Goal: Task Accomplishment & Management: Complete application form

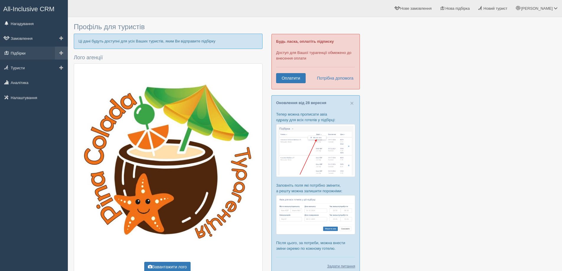
click at [16, 53] on link "Підбірки" at bounding box center [34, 53] width 68 height 13
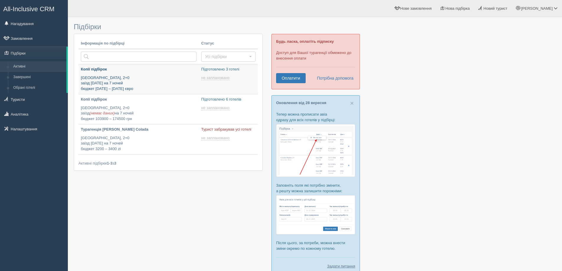
type input "[DATE] 16:55"
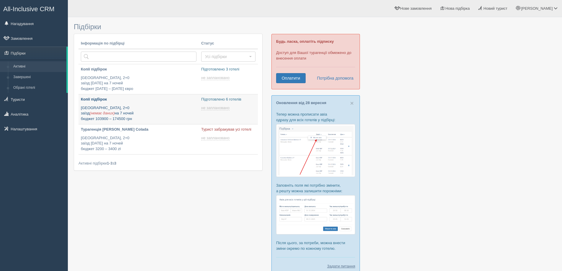
type input "[DATE] 22:00"
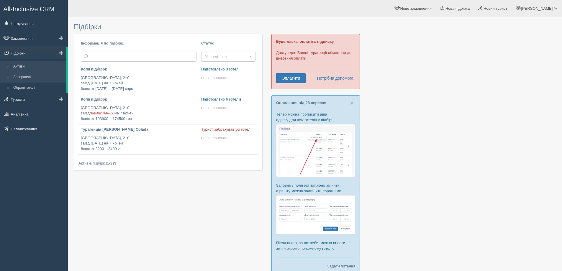
click at [21, 75] on link "Завершені" at bounding box center [39, 77] width 56 height 11
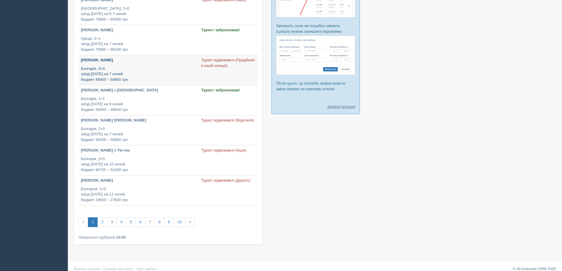
scroll to position [166, 0]
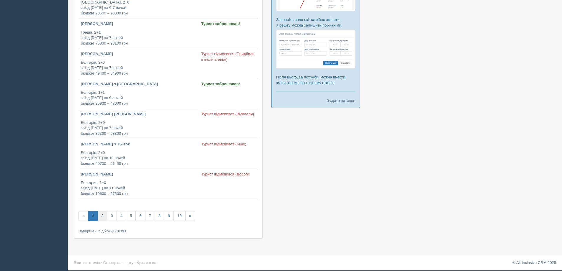
click at [103, 217] on link "2" at bounding box center [102, 216] width 10 height 10
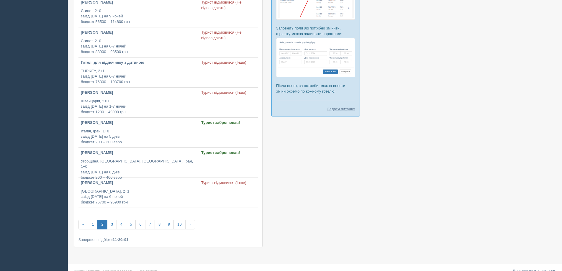
scroll to position [166, 0]
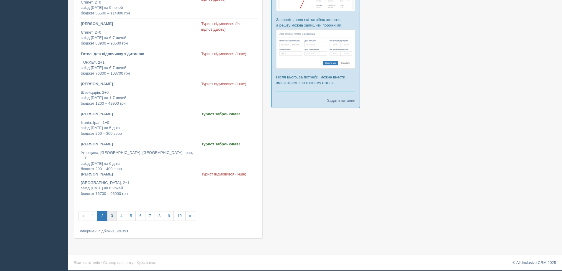
click at [112, 216] on link "3" at bounding box center [112, 216] width 10 height 10
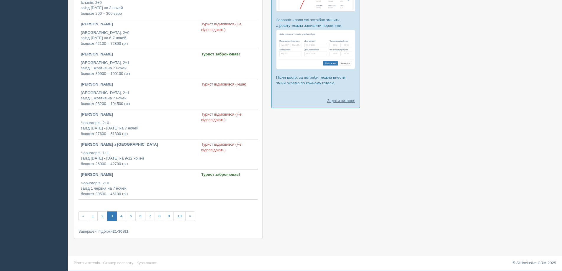
scroll to position [166, 0]
click at [119, 215] on link "4" at bounding box center [121, 216] width 10 height 10
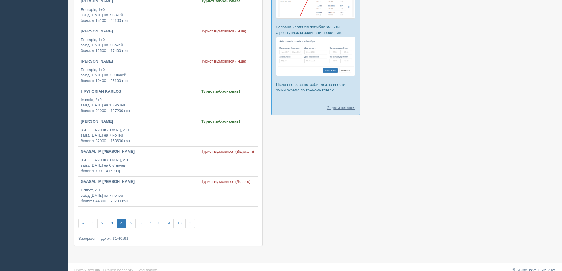
scroll to position [166, 0]
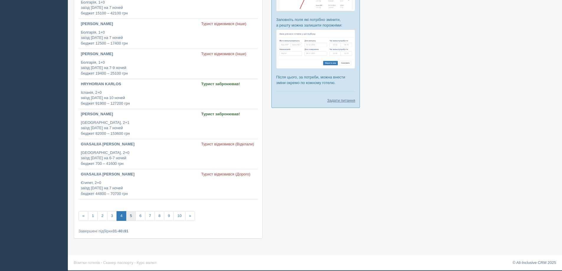
click at [133, 217] on link "5" at bounding box center [131, 216] width 10 height 10
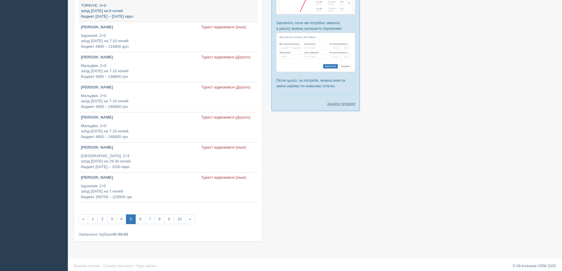
scroll to position [166, 0]
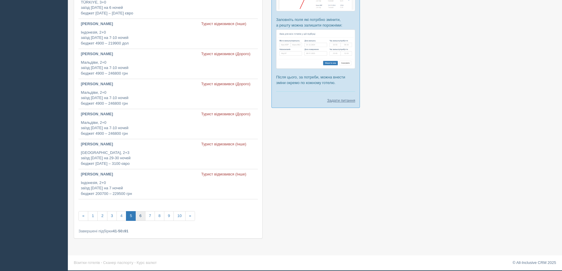
click at [141, 216] on link "6" at bounding box center [140, 216] width 10 height 10
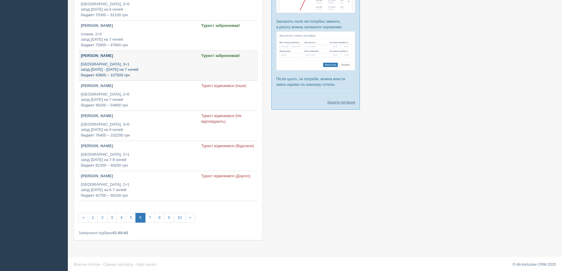
scroll to position [166, 0]
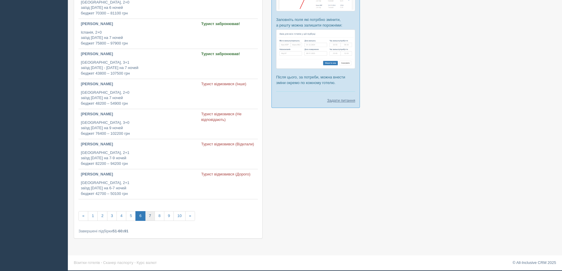
click at [151, 216] on link "7" at bounding box center [150, 216] width 10 height 10
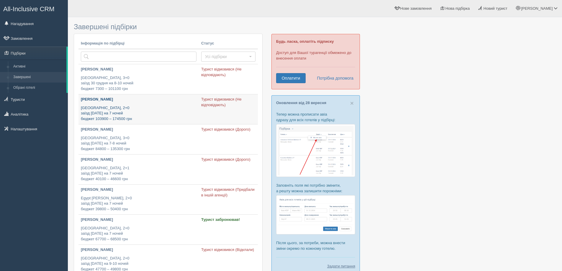
click at [93, 103] on div "[PERSON_NAME] [GEOGRAPHIC_DATA], 2+0 заїзд [DATE] на 7 ночей бюджет 103900 – 17…" at bounding box center [139, 109] width 116 height 25
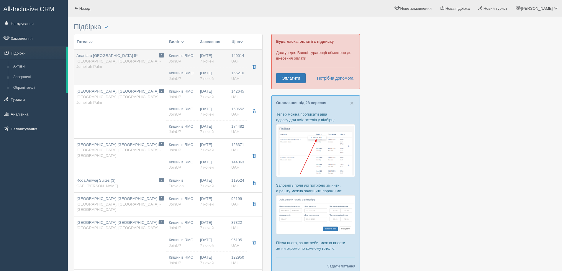
click at [122, 56] on span "Anantara [GEOGRAPHIC_DATA] 5*" at bounding box center [106, 55] width 61 height 4
type input "Anantara [GEOGRAPHIC_DATA] 5*"
type textarea "Loremipsu dol sitame, c adipis elitsedd, ei te in, ut lab etdolore. Ma, al enim…"
type input "[GEOGRAPHIC_DATA]"
type input "Dubai - Jumeirah Palm"
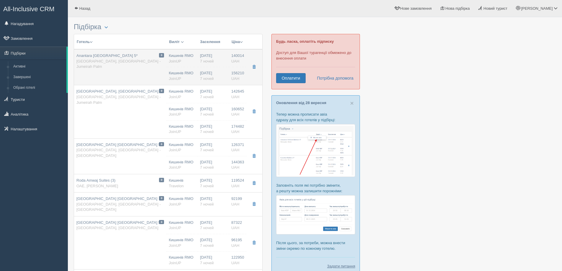
type input "140014.00"
type input "Кишинів RMO"
type input "[PERSON_NAME]"
type input "18:15"
type input "01:20"
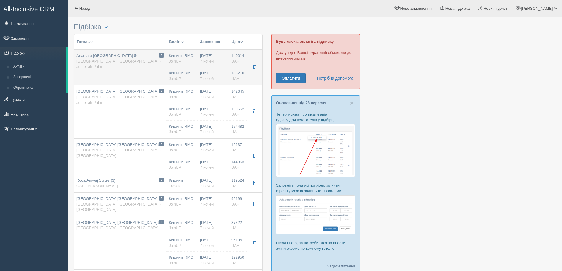
type input "Wizz Air [GEOGRAPHIC_DATA]"
type input "13:50"
type input "17:40"
type input "7"
type input "[GEOGRAPHIC_DATA] View"
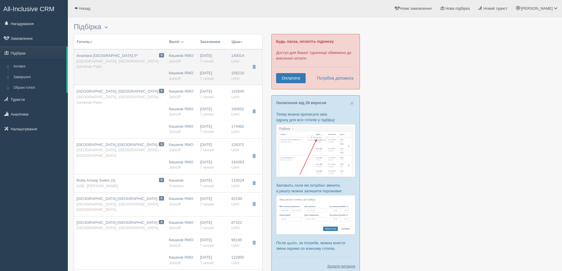
type input "HB"
type input "JoinUP"
type input "[URL][DOMAIN_NAME]"
type input "156210.00"
type input "Кишинів RMO"
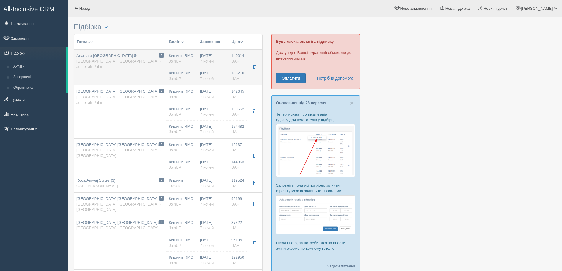
type input "Дубай DXB"
type input "10:50"
type input "17:45"
type input "FlyOne"
type input "18:45"
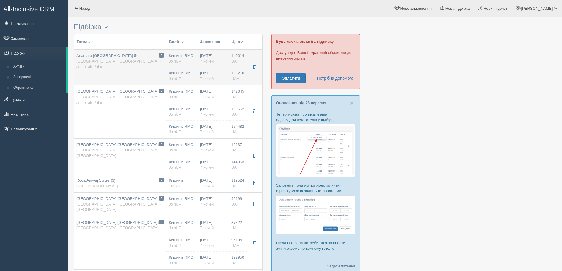
type input "22:10"
type input "7"
type input "[GEOGRAPHIC_DATA] View"
type input "HB"
type input "JoinUP"
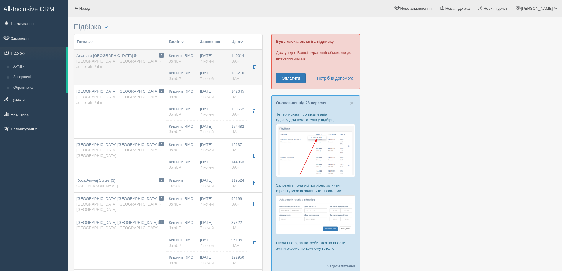
type input "[URL][DOMAIN_NAME]"
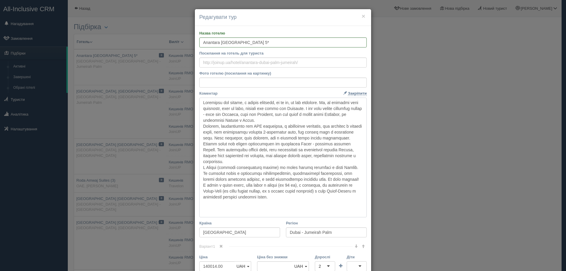
drag, startPoint x: 200, startPoint y: 103, endPoint x: 306, endPoint y: 210, distance: 150.5
click at [306, 210] on textarea "Коментар Основний опис Додатковий опис Закріпити Збережено Необхідно вказати на…" at bounding box center [282, 158] width 167 height 120
click at [362, 16] on button "×" at bounding box center [364, 16] width 4 height 6
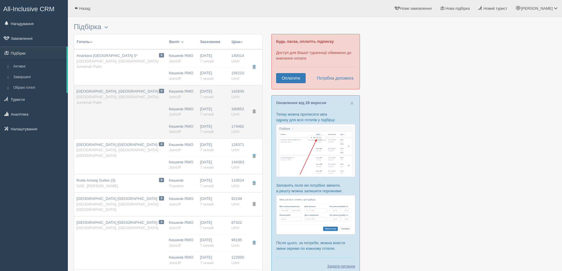
click at [101, 94] on div "[GEOGRAPHIC_DATA], [GEOGRAPHIC_DATA] 5* [GEOGRAPHIC_DATA], [GEOGRAPHIC_DATA] - …" at bounding box center [120, 97] width 88 height 17
type input "[GEOGRAPHIC_DATA], [GEOGRAPHIC_DATA] 5*"
type textarea "Lor ipsumd sitam co Adipis e Seddo. Eius tempo incididuntutl etdo m , al e admi…"
type input "142645.00"
type input "18:15"
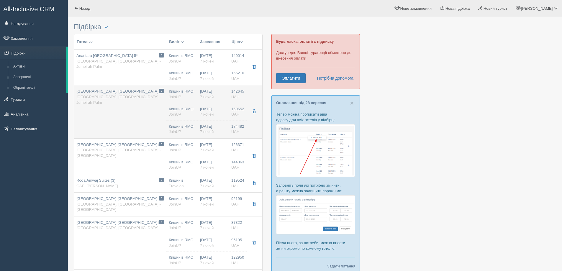
type input "01:20"
type input "13:50"
type input "17:40"
type input "Luxury Room"
type input "[URL][DOMAIN_NAME]"
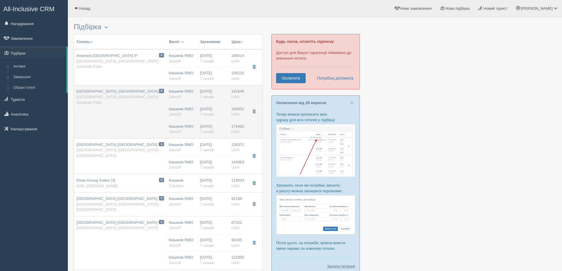
type input "160652.00"
type input "10:50"
type input "17:45"
type input "18:45"
type input "22:10"
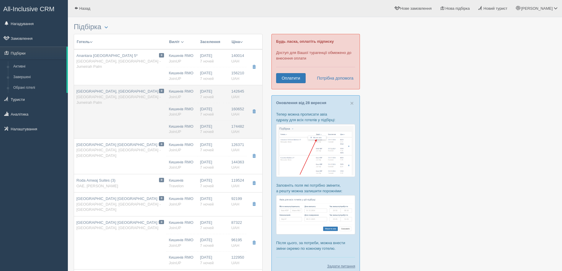
type input "Luxury Room"
type input "[URL][DOMAIN_NAME]"
type input "174482.00"
type input "Кишинів RMO"
type input "[PERSON_NAME]"
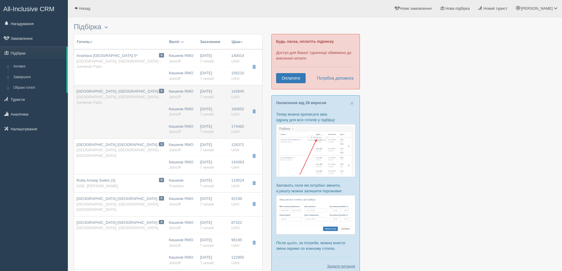
type input "18:15"
type input "01:20"
type input "Wizz Air [GEOGRAPHIC_DATA]"
type input "13:50"
type input "17:40"
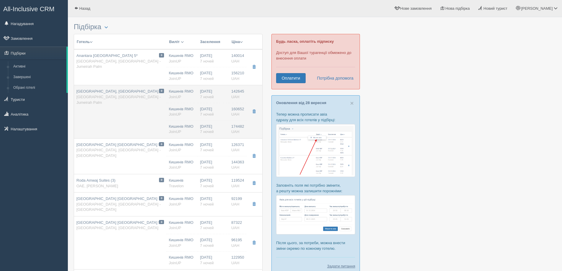
type input "7"
type input "Luxury Room"
type input "HB+"
type input "JoinUP"
type input "[URL][DOMAIN_NAME]"
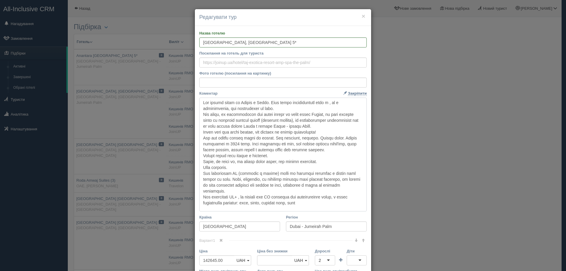
drag, startPoint x: 200, startPoint y: 103, endPoint x: 313, endPoint y: 203, distance: 151.6
click at [313, 203] on textarea "Коментар Основний опис Додатковий опис Закріпити Збережено Необхідно вказати на…" at bounding box center [282, 155] width 167 height 114
click at [362, 15] on button "×" at bounding box center [364, 16] width 4 height 6
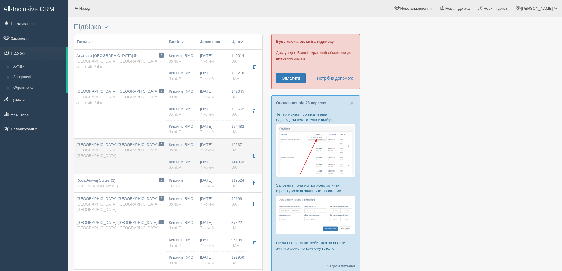
click at [106, 145] on span "[GEOGRAPHIC_DATA] [GEOGRAPHIC_DATA] 5*" at bounding box center [118, 144] width 85 height 4
type input "[GEOGRAPHIC_DATA] [GEOGRAPHIC_DATA] 5*"
type textarea "Lor ipsumd sitam consecte, adi elitseddo, eiu t incid u labo etdol, mag aliquae…"
type input "Dubai - Jumeirah"
type input "126371.00"
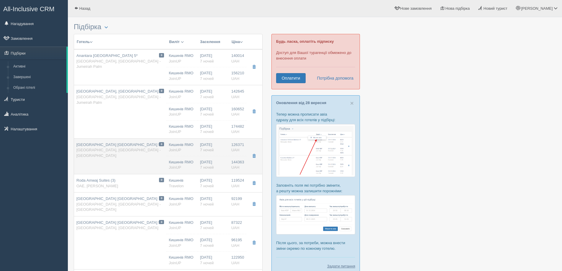
type input "18:15"
type input "01:20"
type input "13:50"
type input "17:40"
type input "Deluxe Room Walk View"
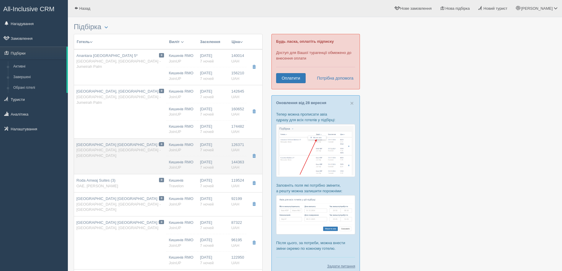
type input "[URL][DOMAIN_NAME]"
type input "144363.00"
type input "[PERSON_NAME]"
type input "18:15"
type input "01:20"
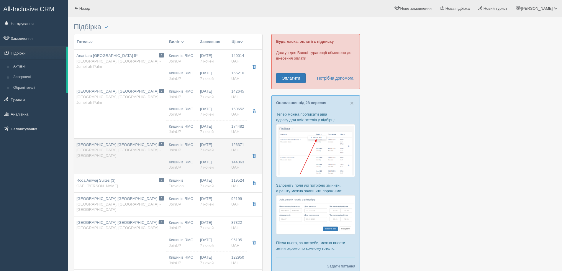
type input "Wizz Air [GEOGRAPHIC_DATA]"
type input "13:50"
type input "17:40"
type input "Deluxe Room Walk View"
type input "[URL][DOMAIN_NAME]"
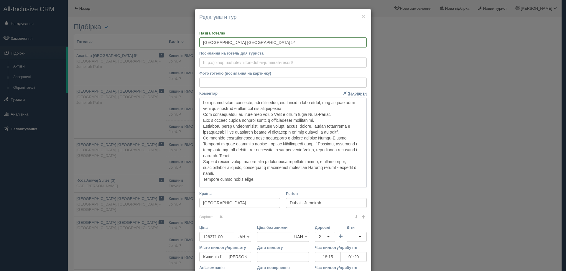
drag, startPoint x: 200, startPoint y: 102, endPoint x: 265, endPoint y: 180, distance: 101.7
click at [265, 180] on textarea "Коментар Основний опис Додатковий опис Закріпити Збережено Необхідно вказати на…" at bounding box center [282, 143] width 167 height 90
click at [362, 15] on button "×" at bounding box center [364, 16] width 4 height 6
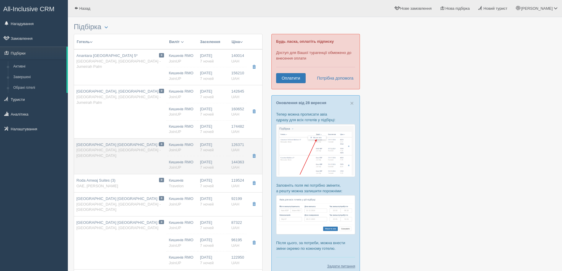
scroll to position [20, 0]
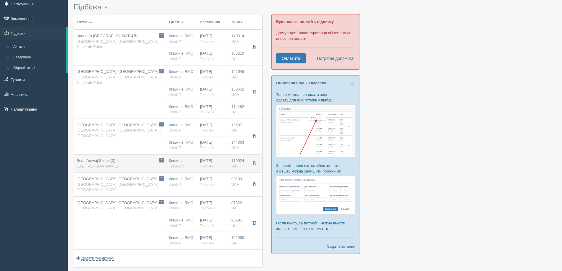
click at [96, 161] on span "Roda Amwaj Suites (3)" at bounding box center [95, 160] width 39 height 4
type input "Roda Amwaj Suites (3)"
type input "[URL][DOMAIN_NAME]"
type textarea "Loremip dolor-sitam c adipisci elitsed d Eiusm-Tempor in 8-u labor etd magna. A…"
type input "ОАЕ"
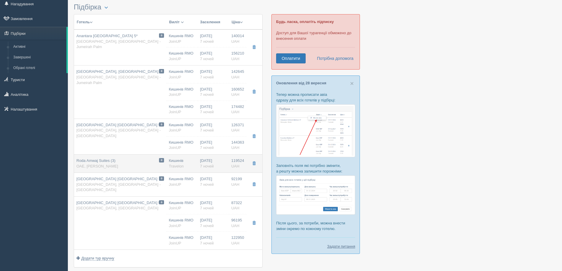
type input "Дубай - Джумейра"
type input "119524.00"
type input "Кишинів"
type input "10:50"
type input "17:45"
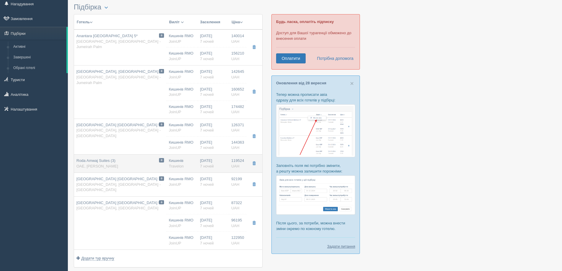
type input "18:45"
type input "10:45"
type input "1 Bedroom City View"
type input "HALF BOARD"
type input "Travelon"
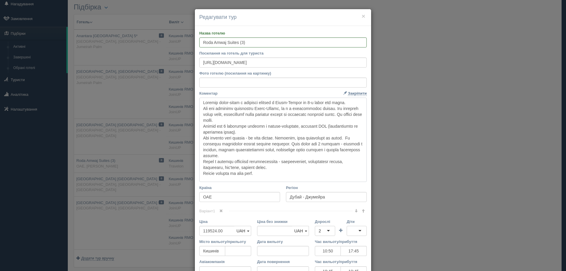
drag, startPoint x: 200, startPoint y: 102, endPoint x: 259, endPoint y: 172, distance: 92.1
click at [259, 172] on textarea "Коментар Основний опис Додатковий опис Закріпити Збережено Необхідно вказати на…" at bounding box center [282, 140] width 167 height 84
click at [362, 15] on button "×" at bounding box center [364, 16] width 4 height 6
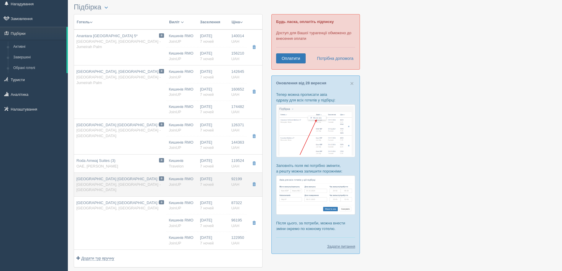
click at [103, 180] on span "[GEOGRAPHIC_DATA] [GEOGRAPHIC_DATA]" at bounding box center [116, 179] width 81 height 4
type input "[GEOGRAPHIC_DATA] [GEOGRAPHIC_DATA]"
type textarea "Lor ipsumd sit ametcons, ad elits doeiusmod tempori. Utlabo etdol magnaali enim…"
type input "[GEOGRAPHIC_DATA]"
type input "[GEOGRAPHIC_DATA] - [GEOGRAPHIC_DATA]"
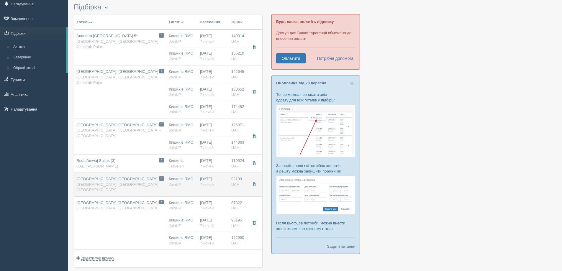
type input "92199.00"
type input "Кишинів RMO"
type input "[PERSON_NAME]"
type input "18:15"
type input "01:20"
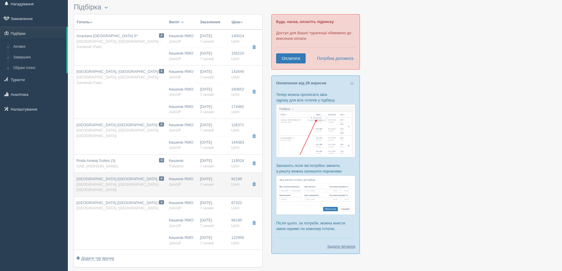
type input "Wizz Air [GEOGRAPHIC_DATA]"
type input "13:50"
type input "17:40"
type input "Deluxe Room"
type input "HB"
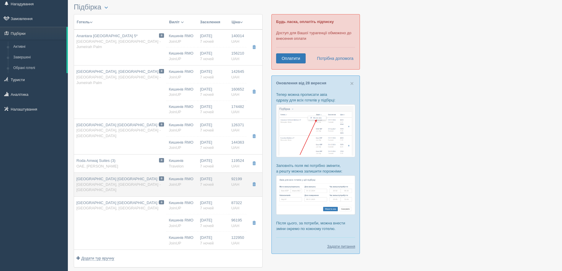
type input "JoinUP"
type input "[URL][DOMAIN_NAME]"
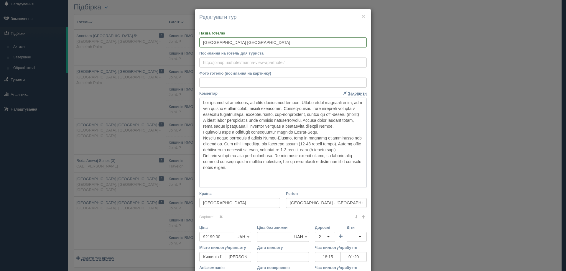
drag, startPoint x: 200, startPoint y: 103, endPoint x: 281, endPoint y: 180, distance: 111.4
click at [281, 180] on textarea "Коментар Основний опис Додатковий опис Закріпити Збережено Необхідно вказати на…" at bounding box center [282, 143] width 167 height 90
click at [362, 15] on button "×" at bounding box center [364, 16] width 4 height 6
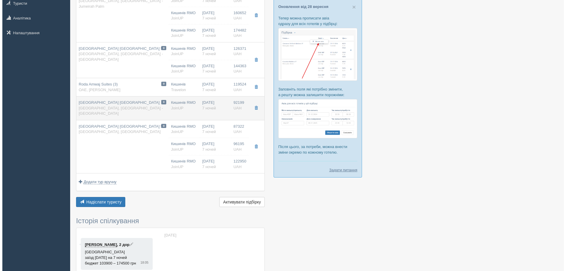
scroll to position [98, 0]
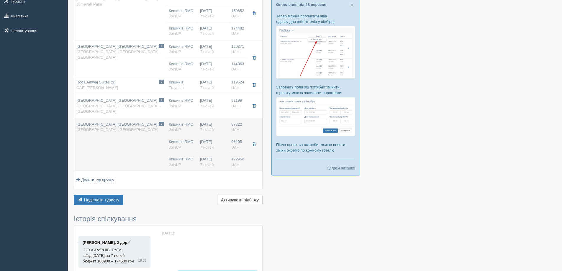
click at [100, 122] on span "[GEOGRAPHIC_DATA] [GEOGRAPHIC_DATA] 5*" at bounding box center [118, 124] width 85 height 4
type input "[GEOGRAPHIC_DATA] [GEOGRAPHIC_DATA] 5*"
type textarea "Loremip dolorsitame conse adipis - eli seddoeiusmod t incid utlab. Et dolor Mag…"
type input "Fujairah"
type input "87322.00"
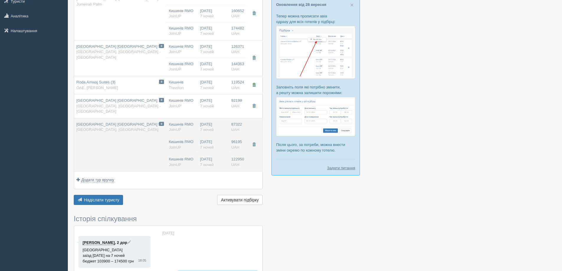
type input "18:15"
type input "01:20"
type input "13:50"
type input "17:40"
type input "Deluxe City View"
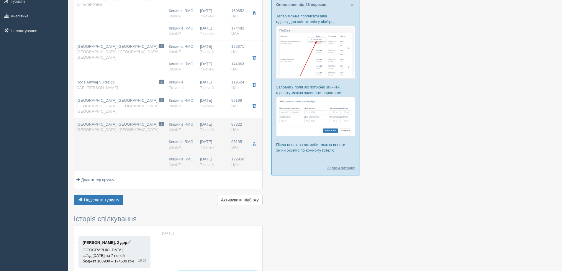
type input "HB+"
type input "[URL][DOMAIN_NAME]"
type input "96195.00"
type input "Кишинів RMO"
type input "Дубай DXB"
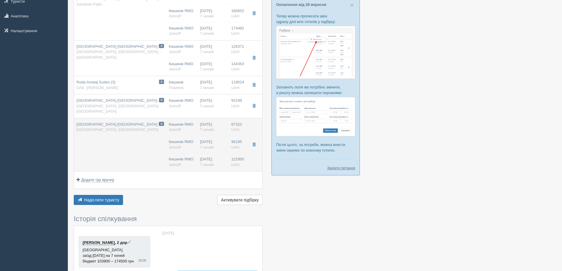
type input "10:50"
type input "17:45"
type input "FlyOne"
type input "18:45"
type input "22:10"
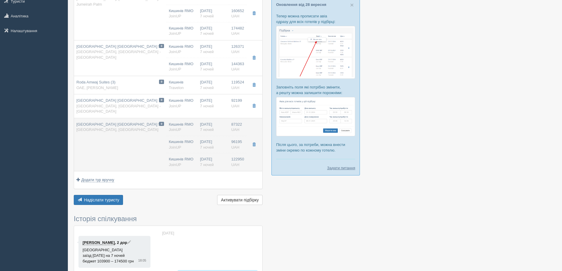
type input "7"
type input "Deluxe City View"
type input "HB+"
type input "JoinUP"
type input "[URL][DOMAIN_NAME]"
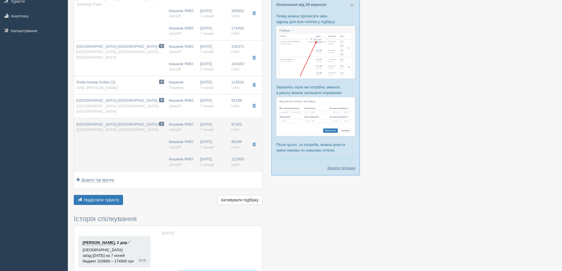
type input "122950.00"
type input "Кишинів RMO"
type input "Дубай DXB"
type input "10:50"
type input "17:45"
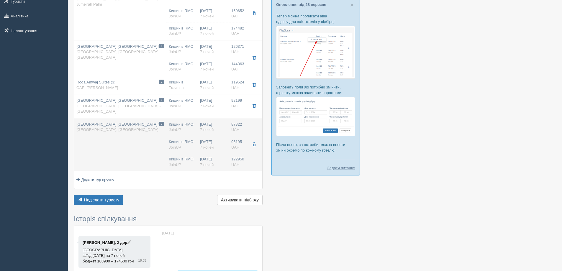
type input "FlyOne"
type input "18:45"
type input "22:10"
type input "7"
type input "Deluxe City View"
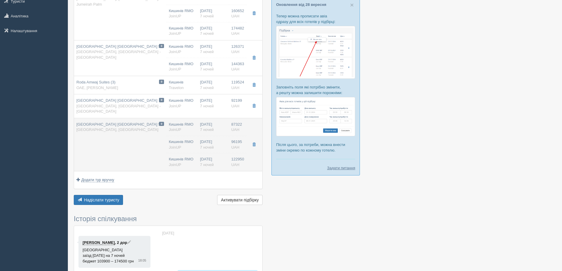
type input "AI"
type input "JoinUP"
type input "[URL][DOMAIN_NAME]"
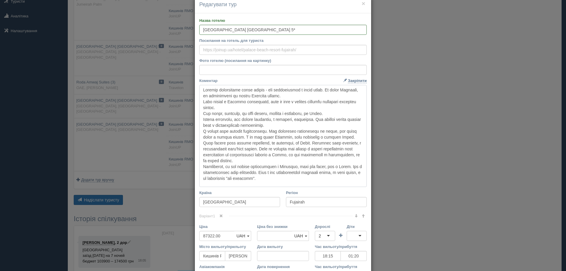
scroll to position [29, 0]
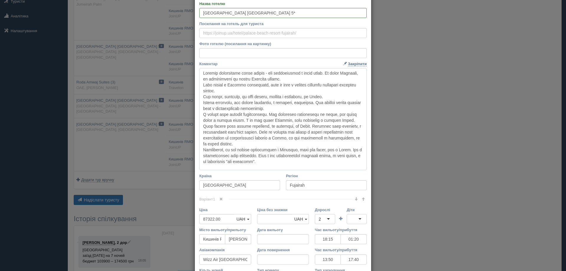
drag, startPoint x: 200, startPoint y: 102, endPoint x: 289, endPoint y: 165, distance: 108.7
click at [289, 165] on textarea "Коментар Основний опис Додатковий опис Закріпити Збережено Необхідно вказати на…" at bounding box center [282, 119] width 167 height 102
